Goal: Task Accomplishment & Management: Manage account settings

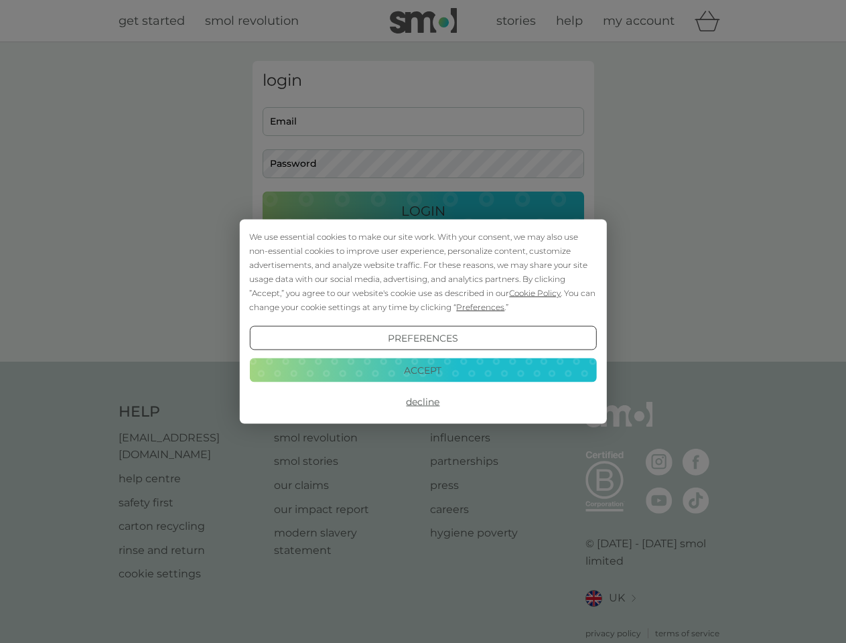
click at [535, 293] on span "Cookie Policy" at bounding box center [535, 293] width 52 height 10
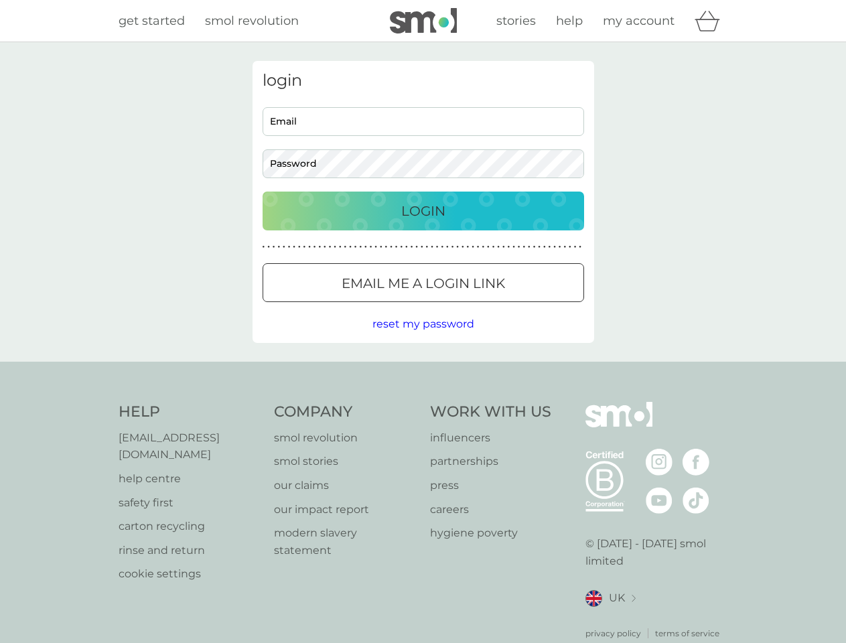
click at [479, 307] on div "login Email Password Login ● ● ● ● ● ● ● ● ● ● ● ● ● ● ● ● ● ● ● ● ● ● ● ● ● ● …" at bounding box center [424, 202] width 342 height 282
click at [423, 338] on div "login Email Password Login ● ● ● ● ● ● ● ● ● ● ● ● ● ● ● ● ● ● ● ● ● ● ● ● ● ● …" at bounding box center [424, 202] width 342 height 282
click at [423, 402] on div "Help [EMAIL_ADDRESS][DOMAIN_NAME] help centre safety first carton recycling rin…" at bounding box center [424, 521] width 610 height 238
click at [423, 370] on div "Help [EMAIL_ADDRESS][DOMAIN_NAME] help centre safety first carton recycling rin…" at bounding box center [423, 521] width 846 height 318
